Goal: Check status: Check status

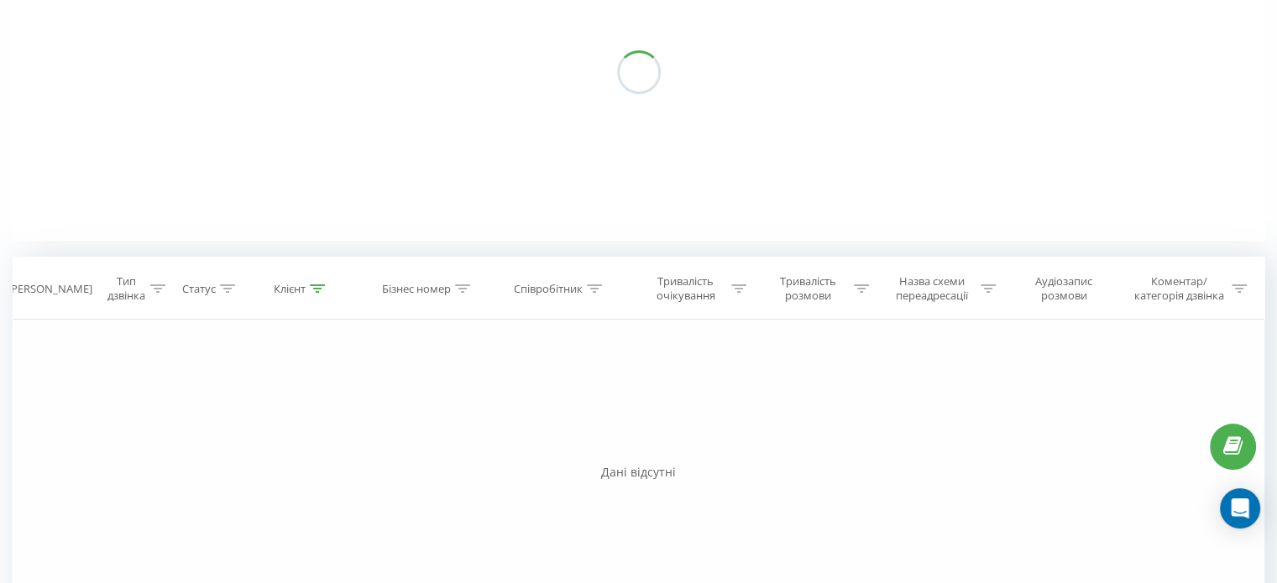
scroll to position [241, 0]
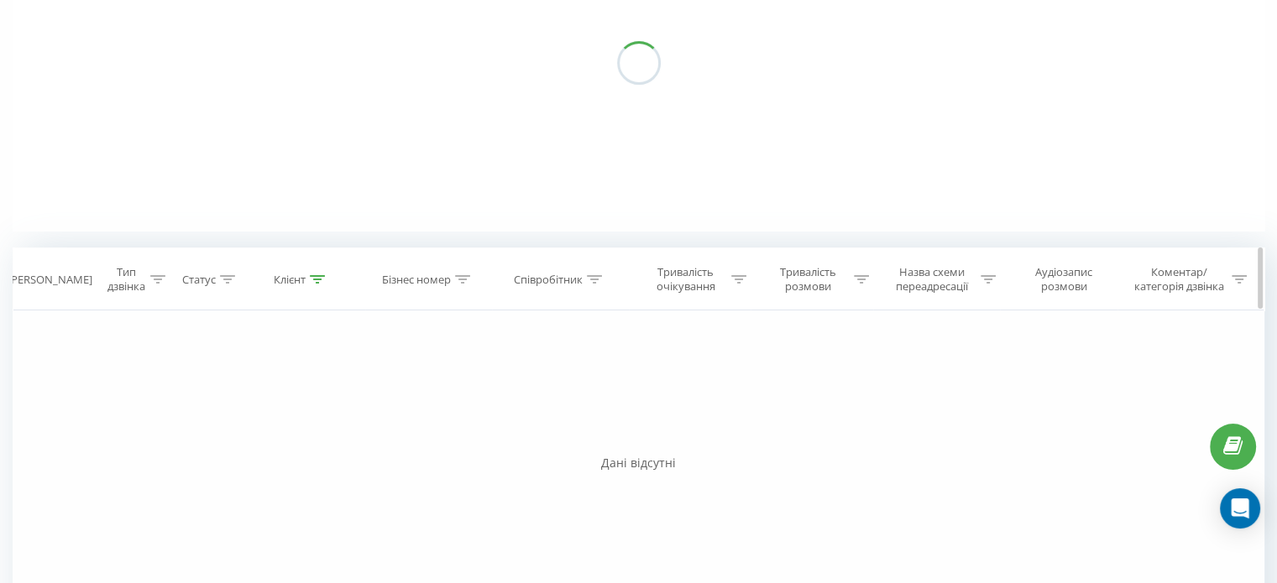
click at [320, 278] on icon at bounding box center [317, 279] width 15 height 8
click at [283, 396] on input "380505480484" at bounding box center [302, 399] width 148 height 29
click at [316, 430] on span "OK" at bounding box center [336, 433] width 47 height 26
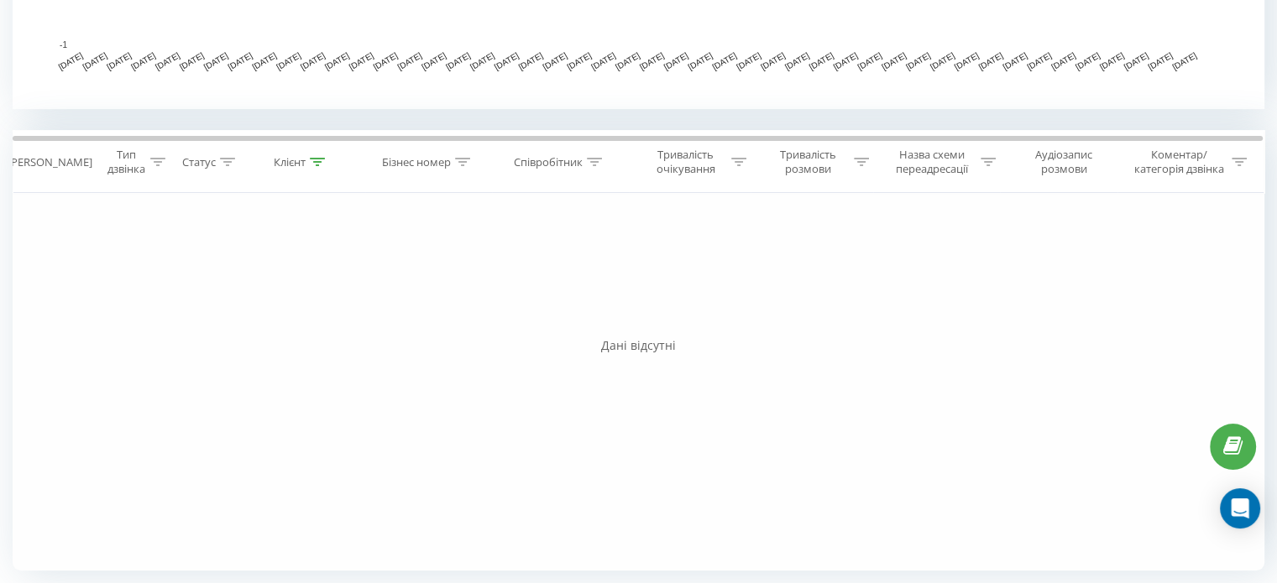
scroll to position [553, 0]
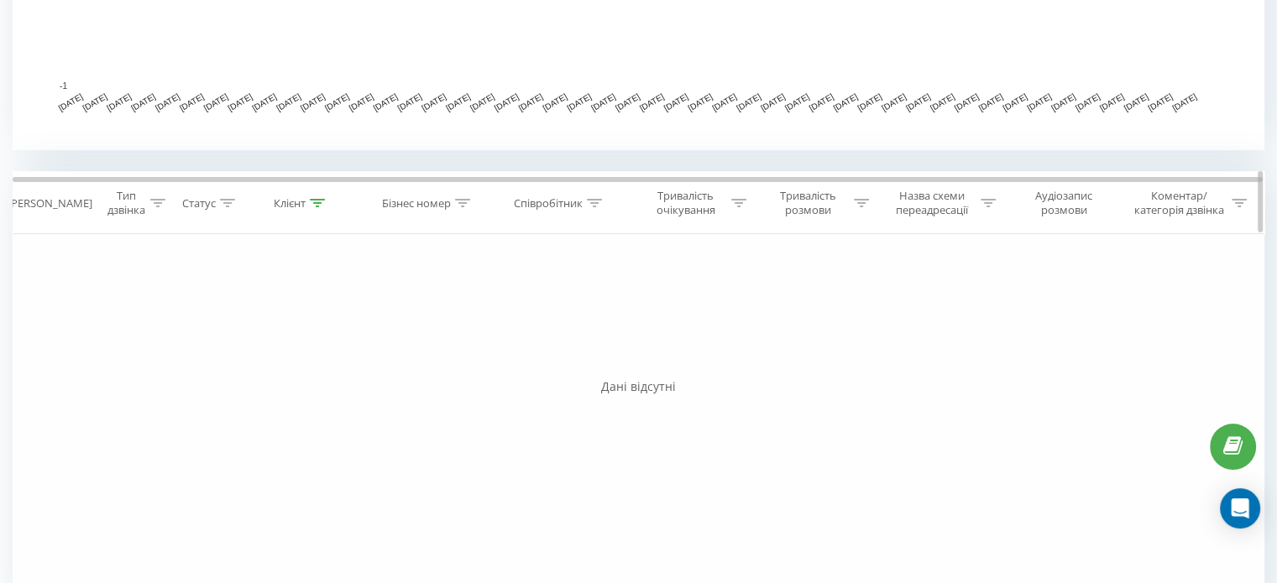
click at [310, 201] on icon at bounding box center [317, 203] width 15 height 8
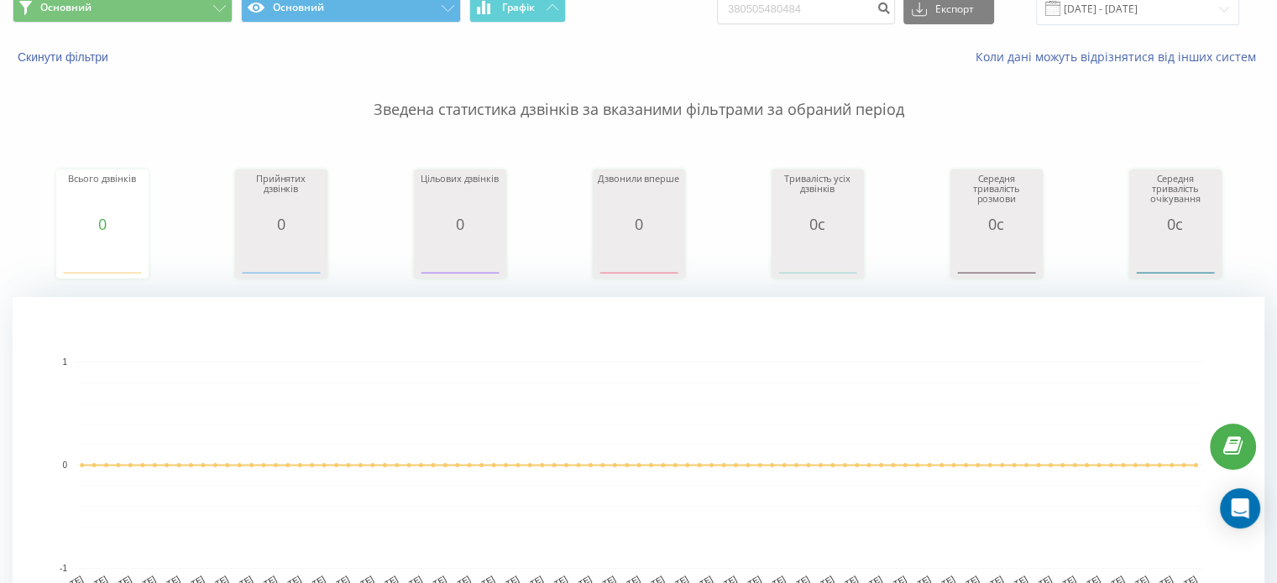
scroll to position [0, 0]
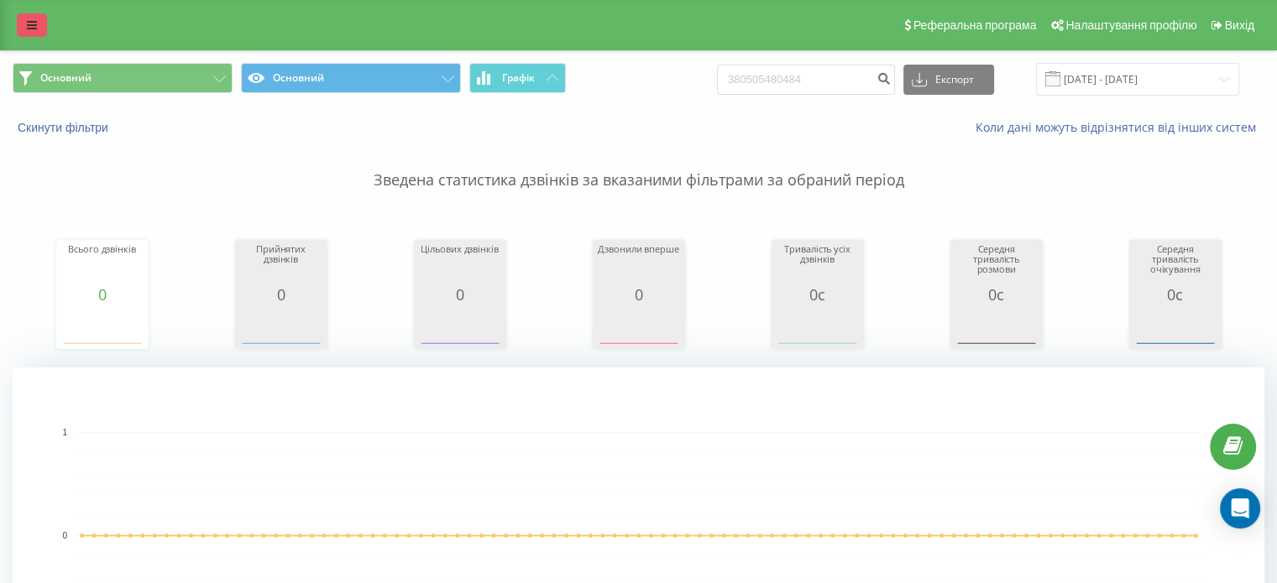
click at [44, 18] on link at bounding box center [32, 25] width 30 height 24
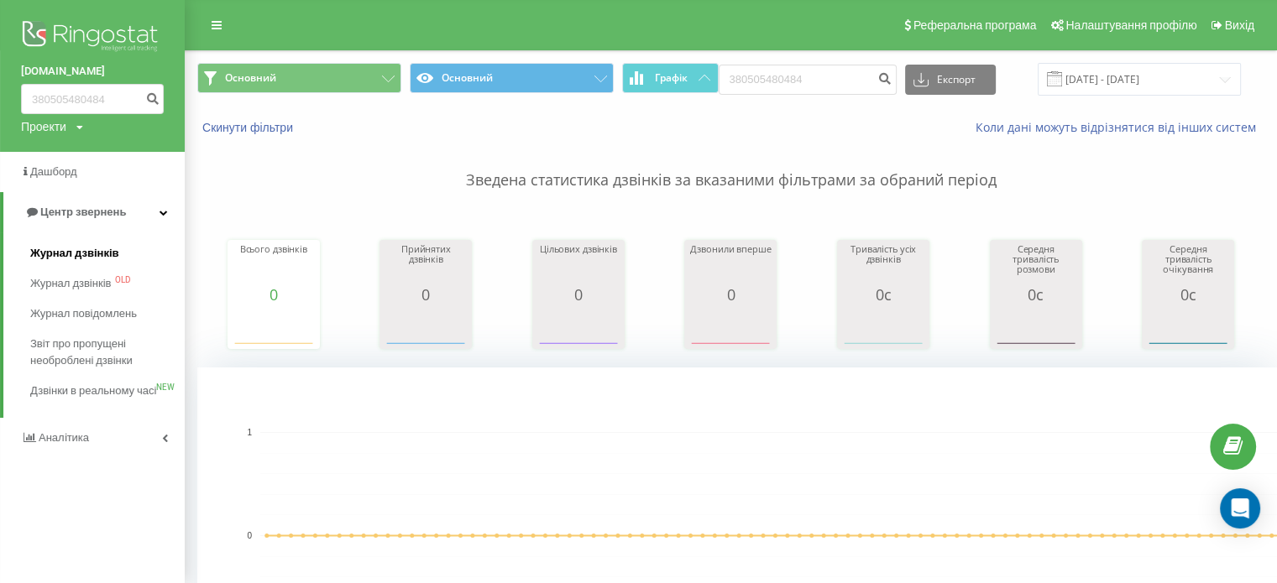
click at [75, 254] on span "Журнал дзвінків" at bounding box center [74, 253] width 89 height 17
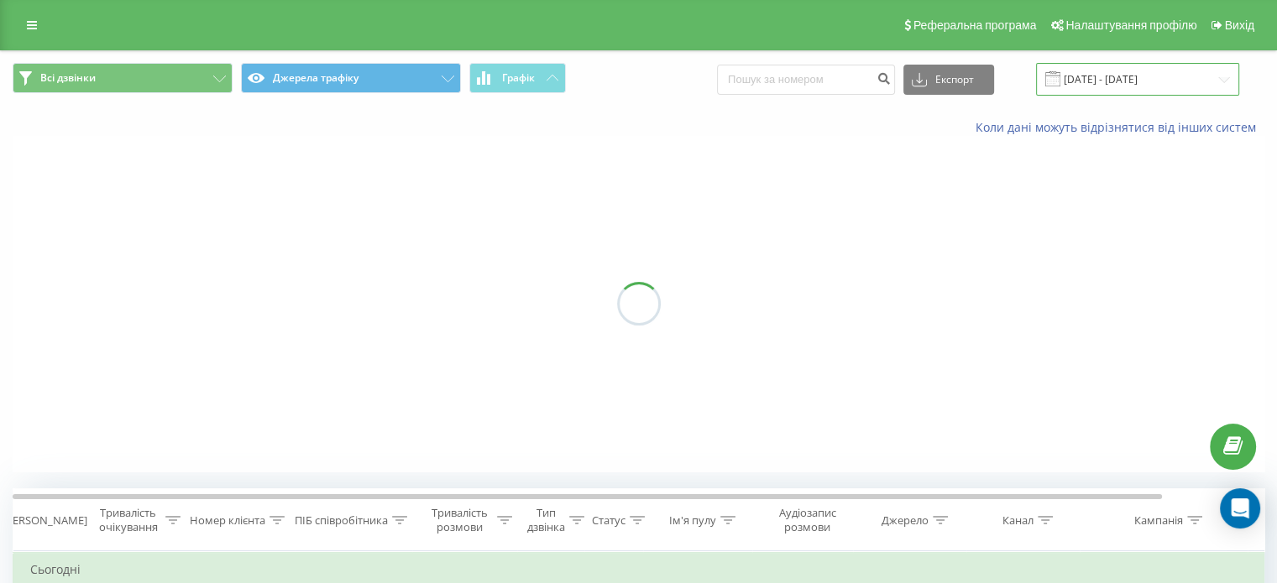
click at [1132, 79] on input "22.07.2025 - 22.08.2025" at bounding box center [1137, 79] width 203 height 33
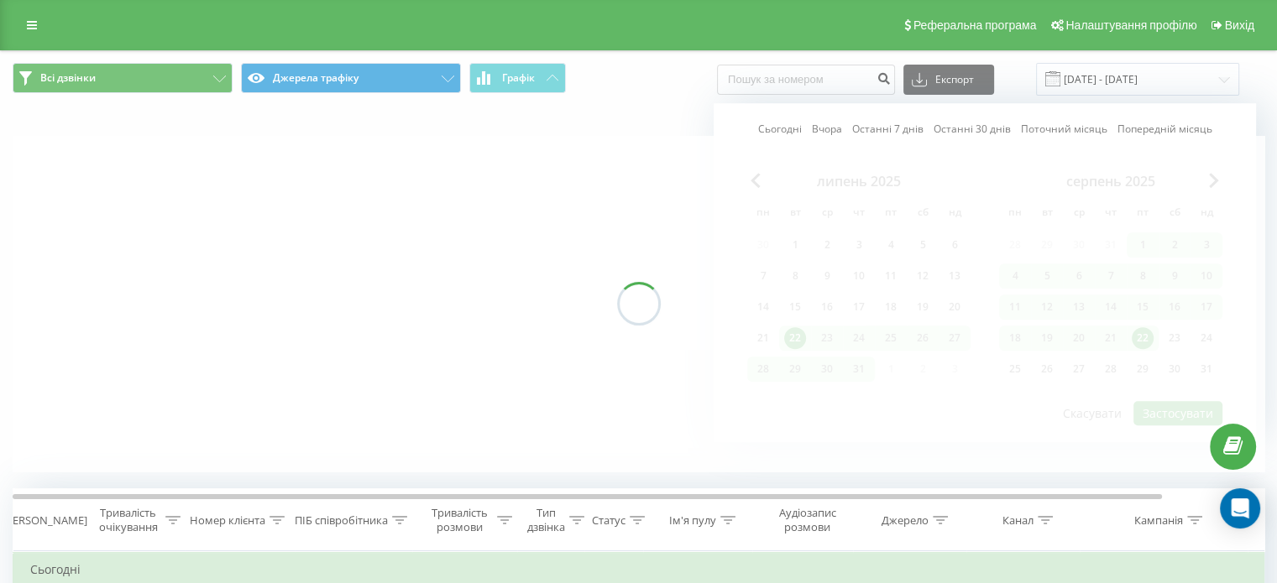
click at [1143, 337] on div at bounding box center [639, 304] width 1252 height 336
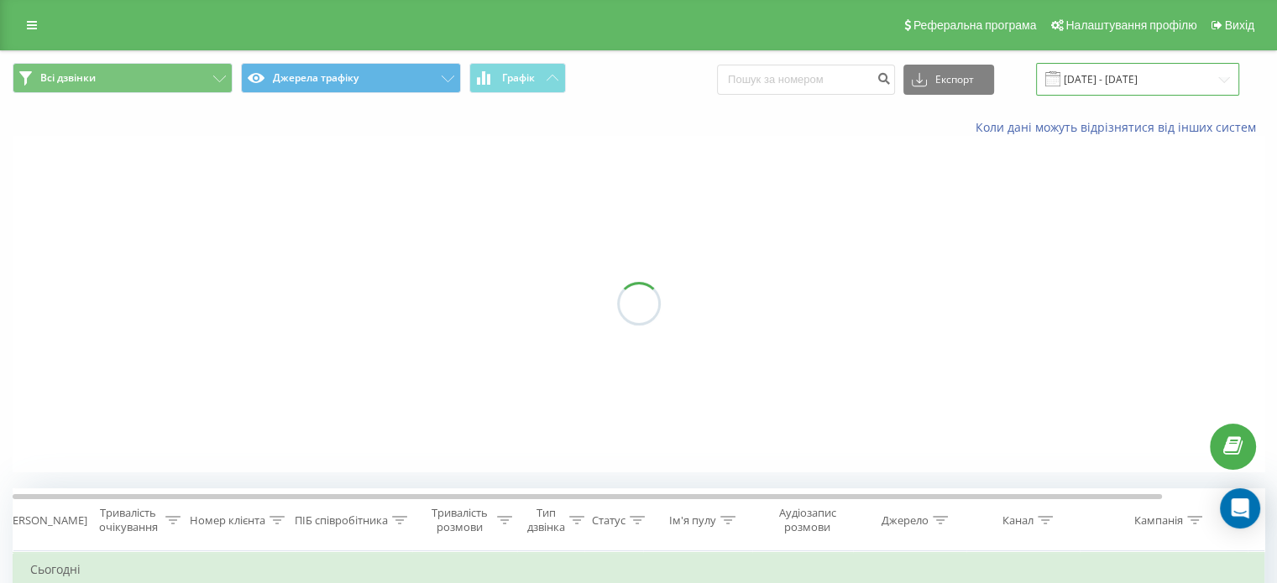
click at [1115, 75] on input "22.07.2025 - 22.08.2025" at bounding box center [1137, 79] width 203 height 33
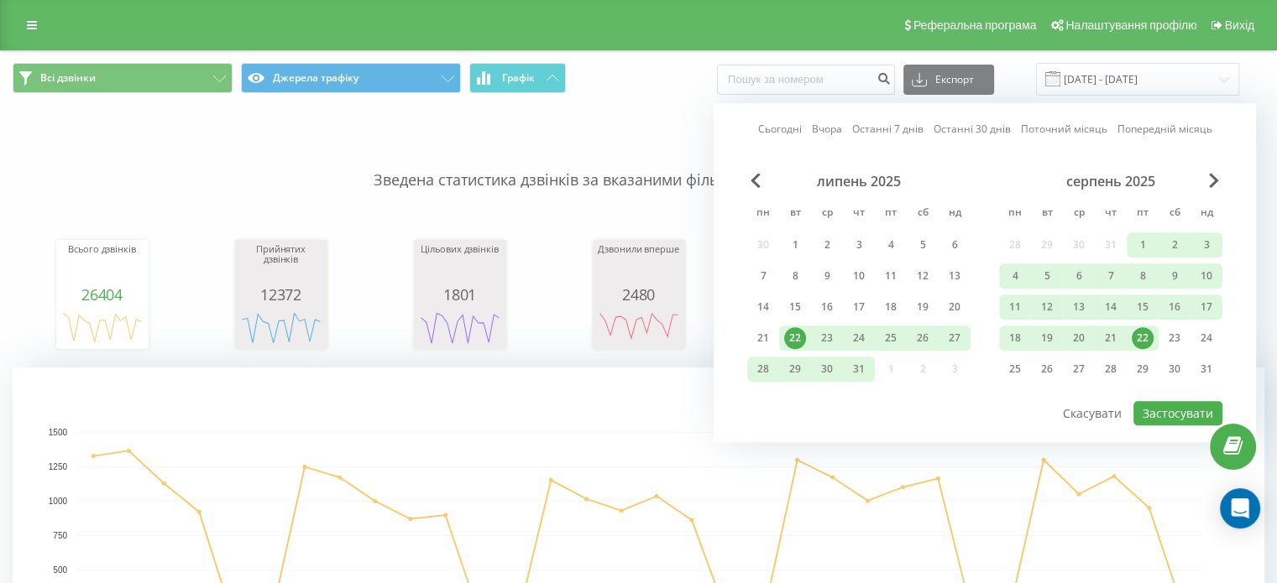
click at [1147, 333] on div "22" at bounding box center [1143, 338] width 22 height 22
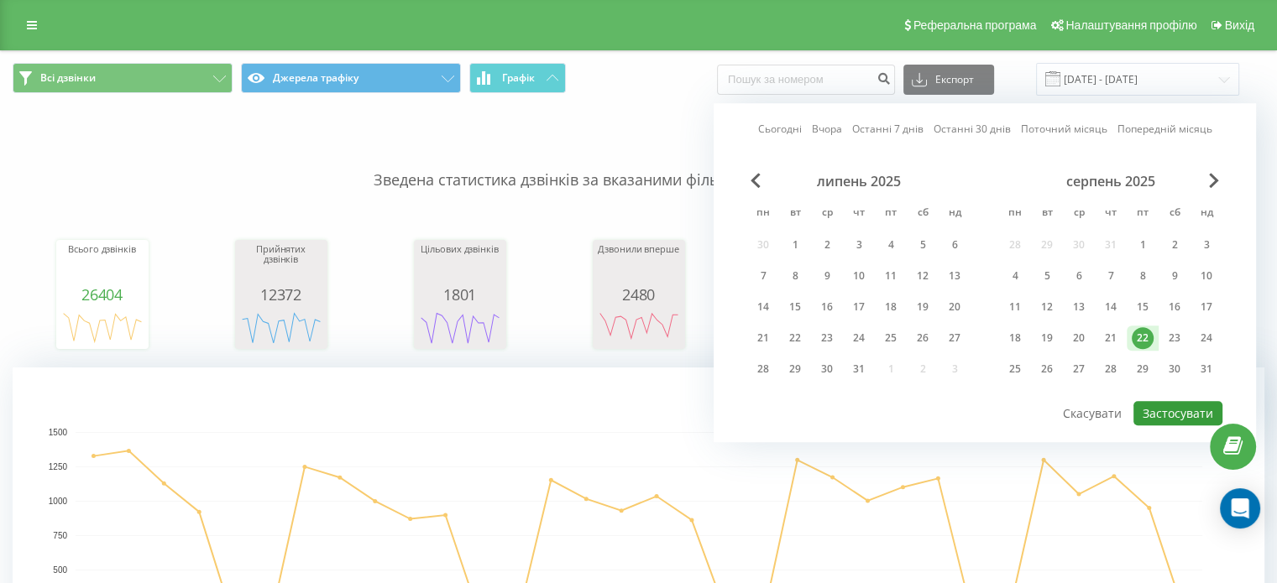
click at [1164, 412] on button "Застосувати" at bounding box center [1177, 413] width 89 height 24
type input "[DATE] - [DATE]"
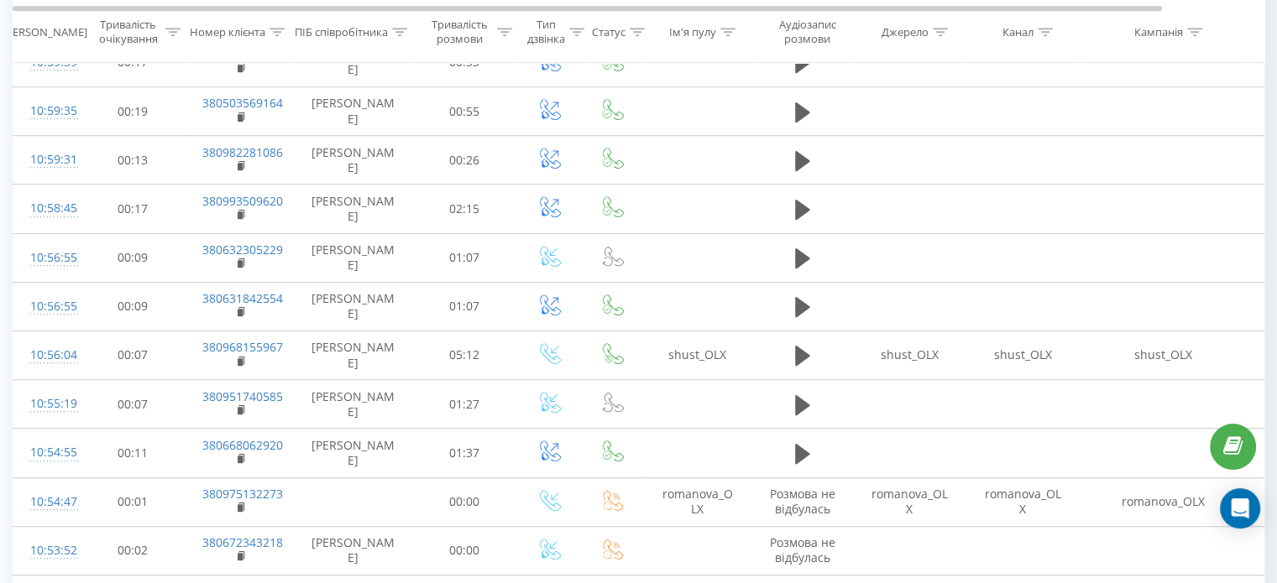
scroll to position [984, 0]
